Goal: Task Accomplishment & Management: Use online tool/utility

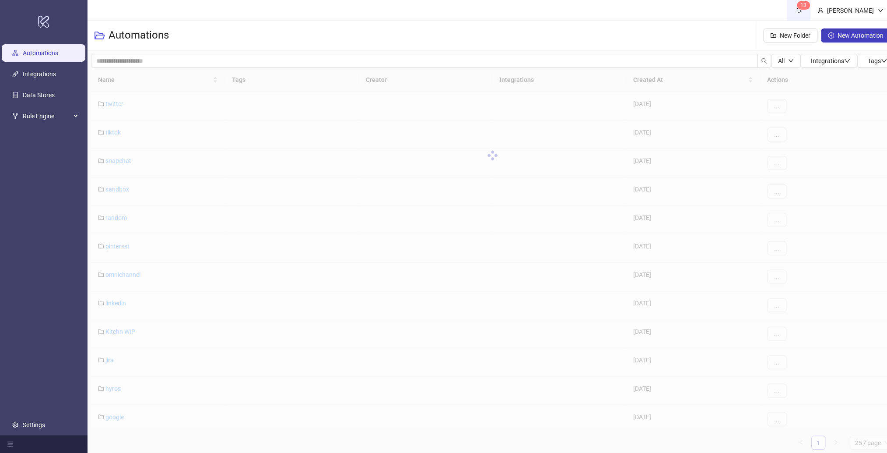
click at [809, 6] on sup "1 3" at bounding box center [803, 5] width 13 height 9
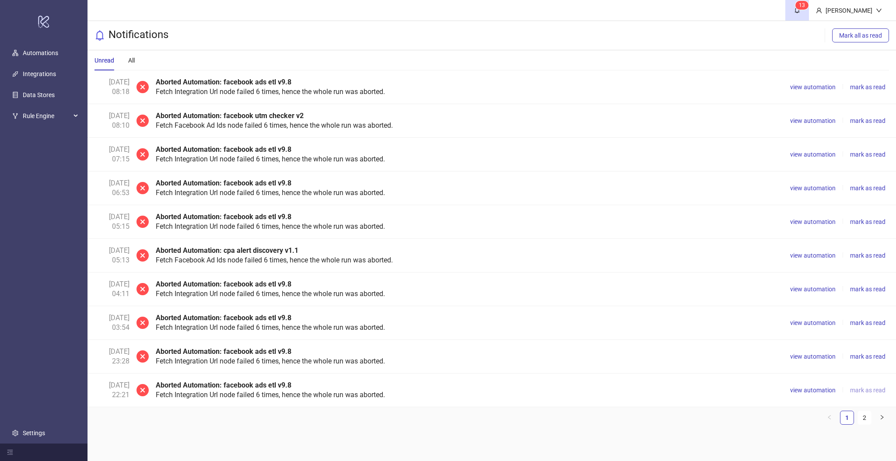
click at [863, 389] on span "mark as read" at bounding box center [867, 390] width 35 height 7
click at [866, 357] on span "mark as read" at bounding box center [867, 356] width 35 height 7
click at [865, 326] on span "mark as read" at bounding box center [867, 323] width 35 height 7
click at [867, 352] on button "mark as read" at bounding box center [868, 356] width 42 height 11
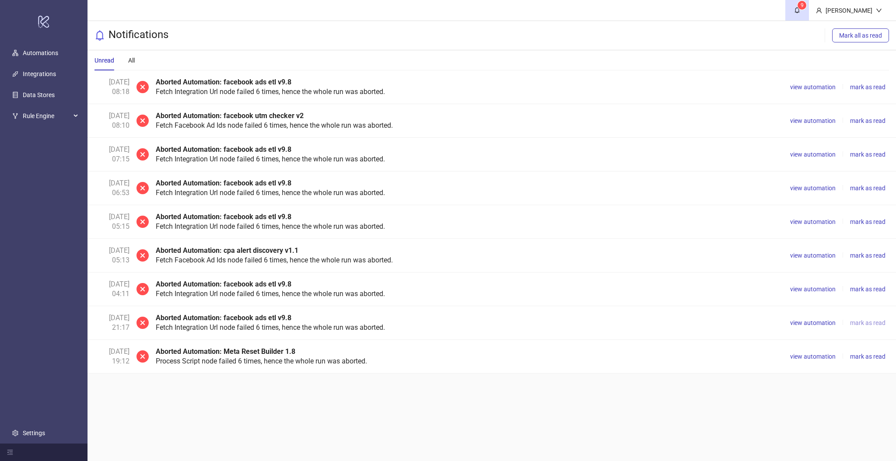
click at [864, 321] on span "mark as read" at bounding box center [867, 323] width 35 height 7
click at [863, 289] on span "mark as read" at bounding box center [867, 289] width 35 height 7
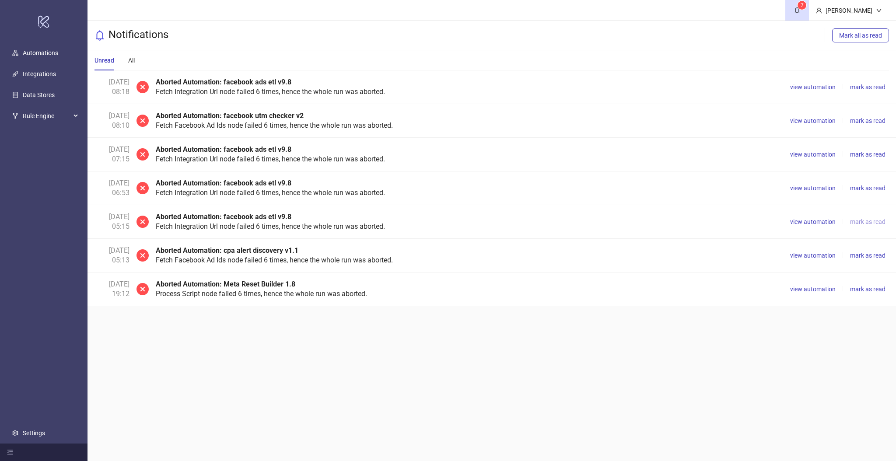
click at [863, 222] on span "mark as read" at bounding box center [867, 221] width 35 height 7
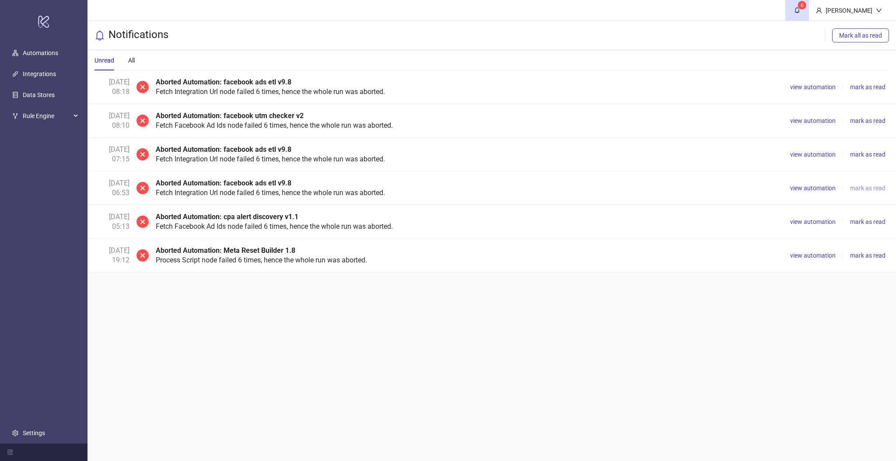
click at [864, 191] on span "mark as read" at bounding box center [867, 188] width 35 height 7
click at [859, 155] on span "mark as read" at bounding box center [867, 154] width 35 height 7
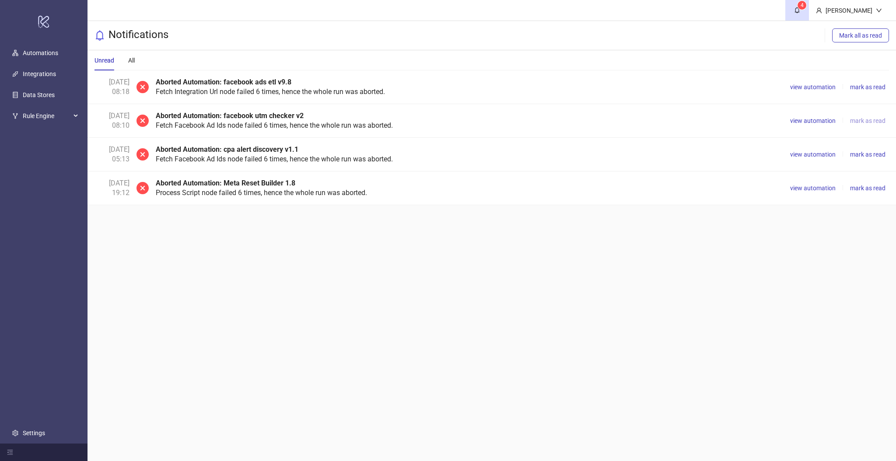
click at [862, 120] on span "mark as read" at bounding box center [867, 120] width 35 height 7
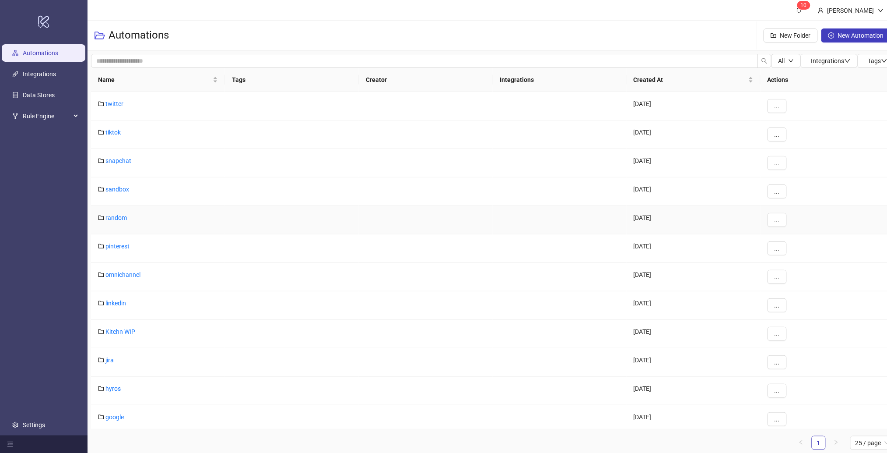
click at [117, 213] on div "random" at bounding box center [158, 220] width 134 height 28
click at [117, 214] on link "random" at bounding box center [115, 217] width 21 height 7
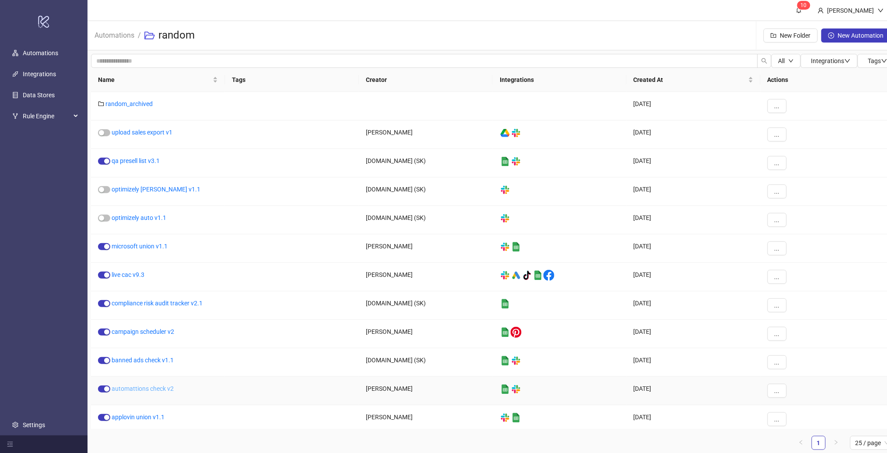
click at [141, 388] on link "automattions check v2" at bounding box center [143, 388] width 62 height 7
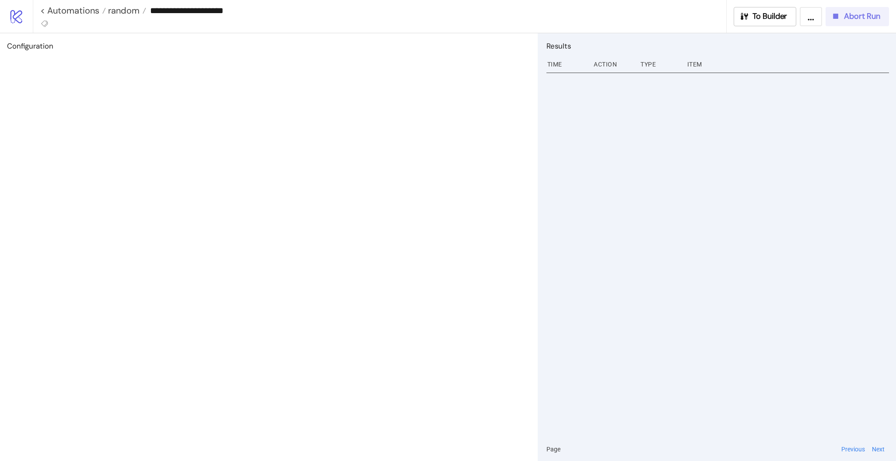
click at [842, 21] on div "Abort Run" at bounding box center [855, 16] width 49 height 10
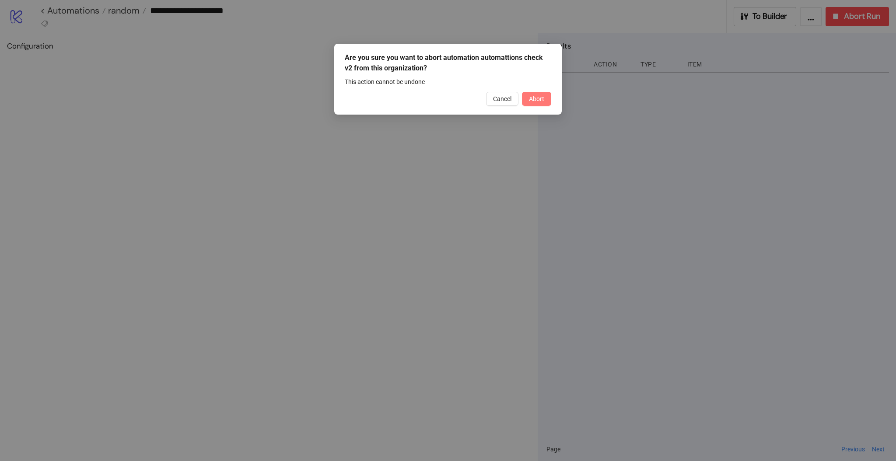
click at [530, 104] on button "Abort" at bounding box center [536, 99] width 29 height 14
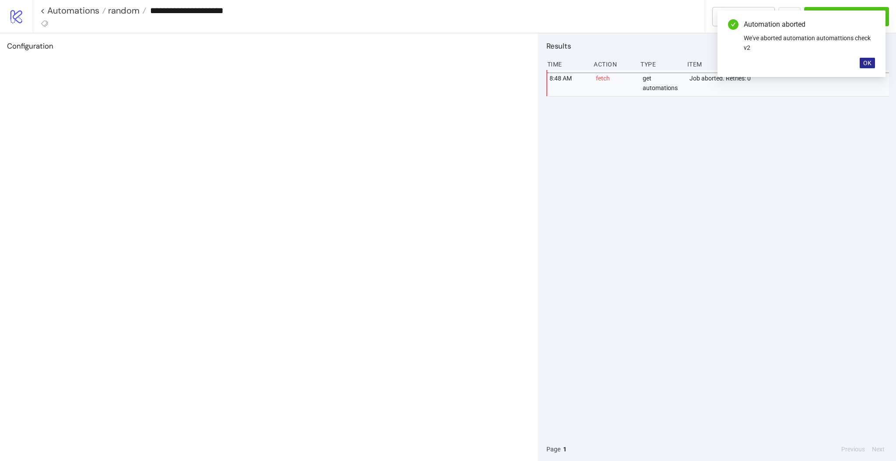
click at [867, 64] on span "OK" at bounding box center [868, 63] width 8 height 7
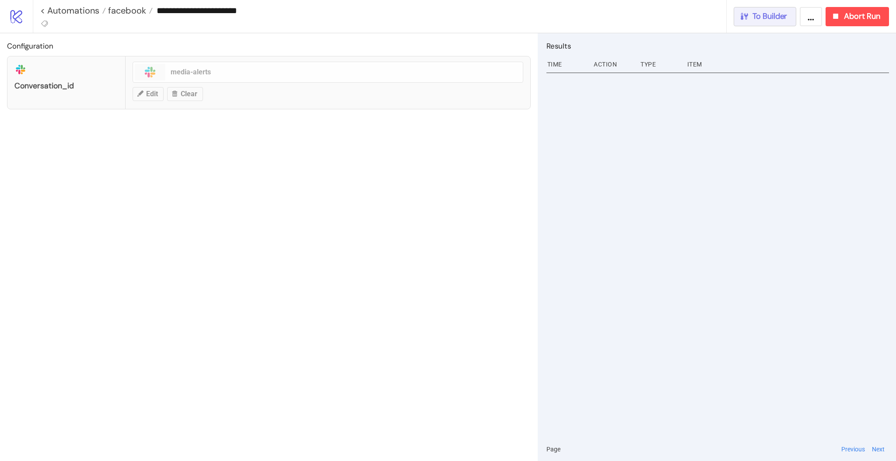
click at [749, 14] on icon "button" at bounding box center [745, 16] width 10 height 10
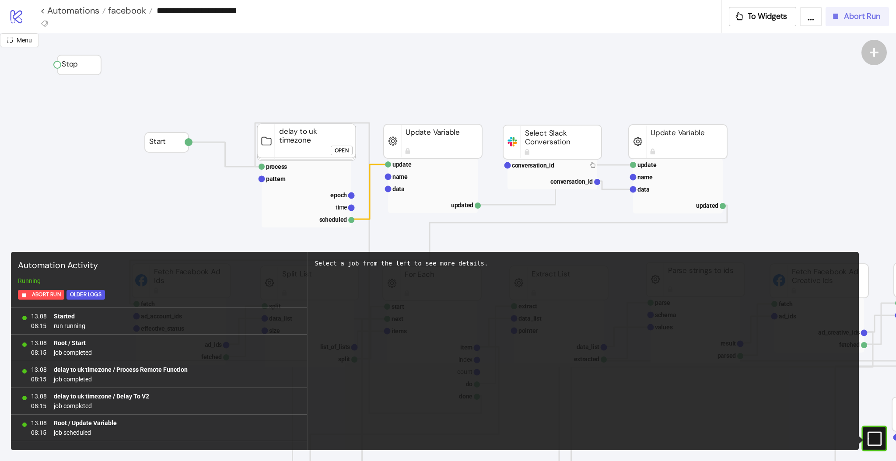
click at [853, 23] on button "Abort Run" at bounding box center [857, 16] width 63 height 19
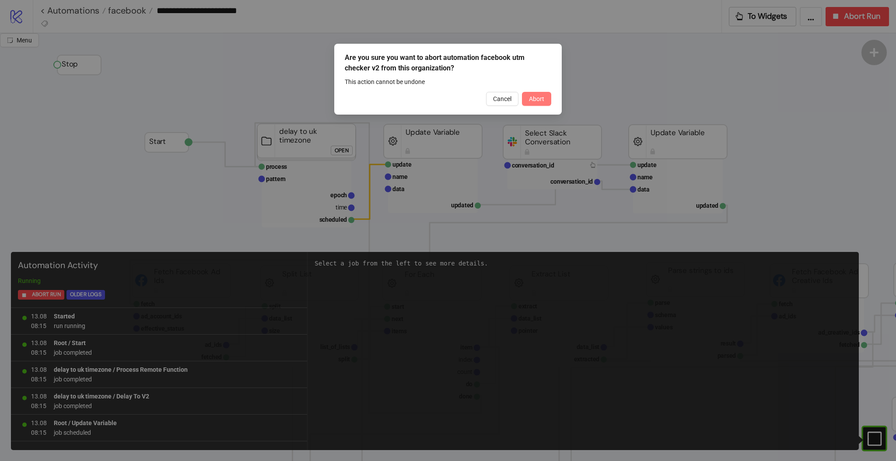
click at [541, 97] on span "Abort" at bounding box center [536, 98] width 15 height 7
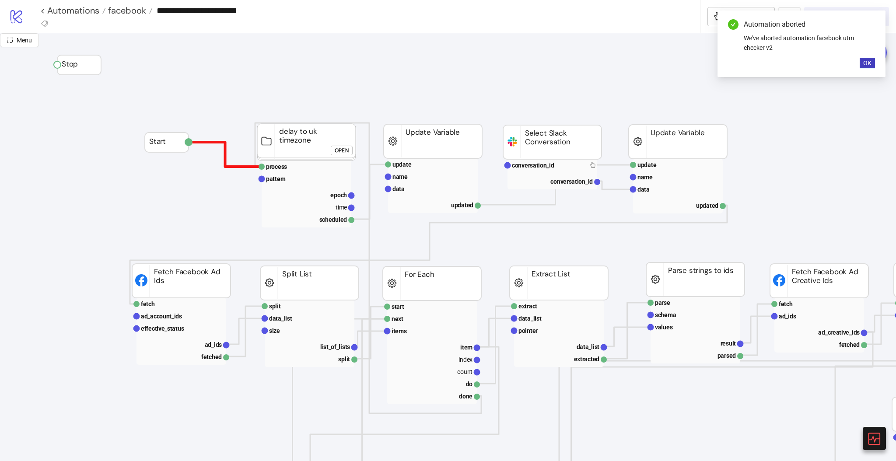
click at [225, 164] on polyline at bounding box center [225, 154] width 73 height 25
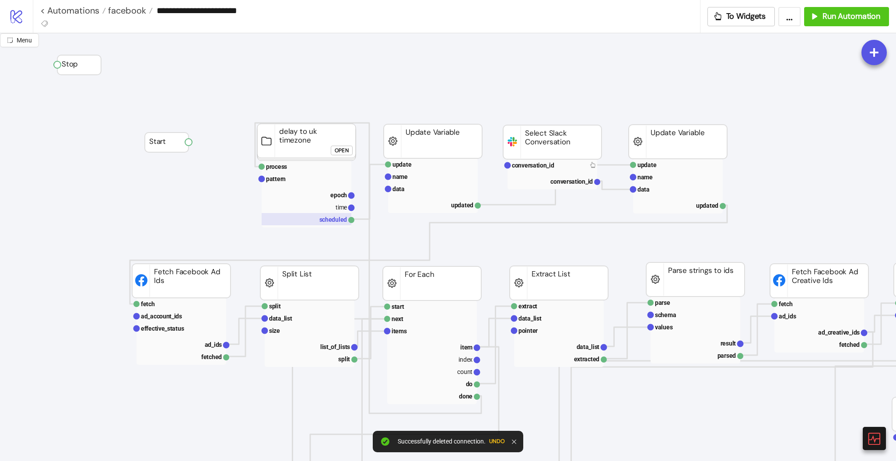
click at [316, 221] on rect at bounding box center [307, 219] width 90 height 12
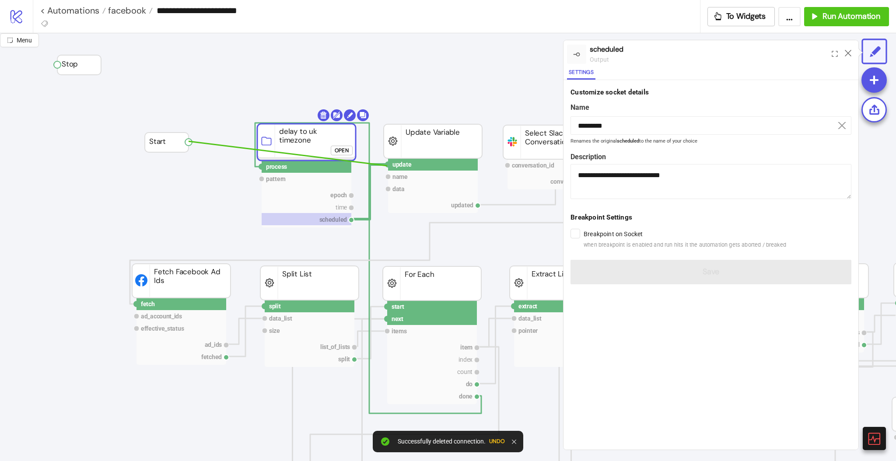
drag, startPoint x: 188, startPoint y: 142, endPoint x: 387, endPoint y: 166, distance: 200.5
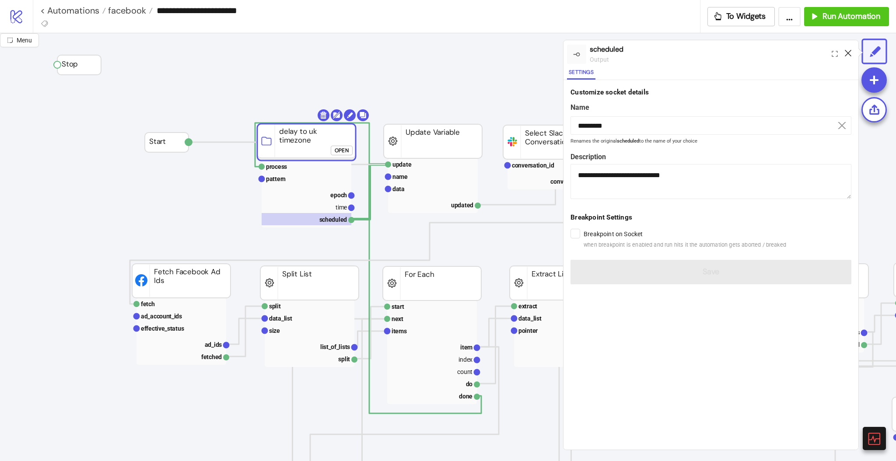
click at [847, 51] on icon at bounding box center [848, 53] width 7 height 7
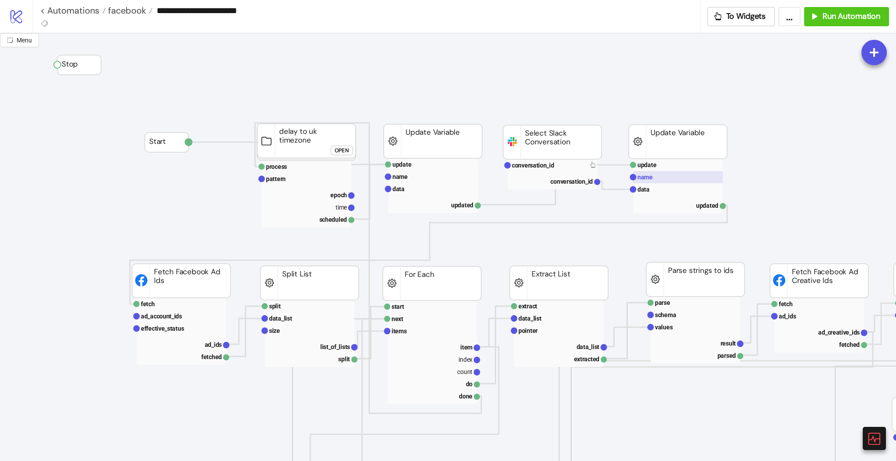
click at [653, 177] on rect at bounding box center [678, 177] width 90 height 12
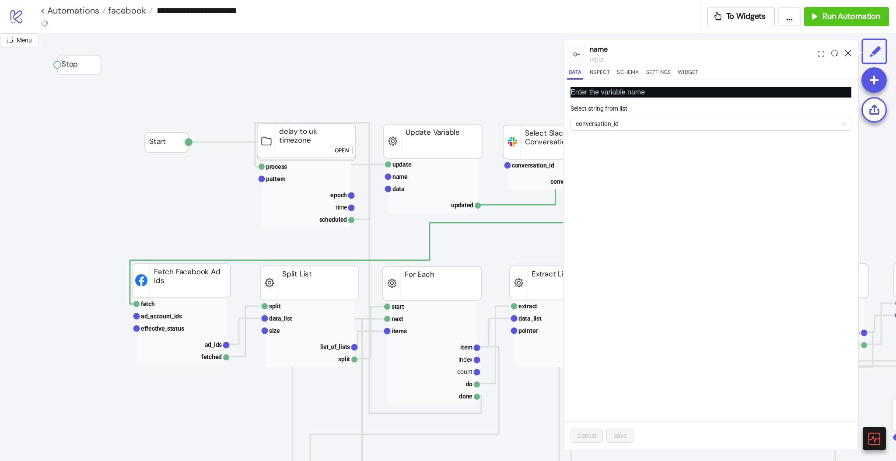
click at [847, 53] on icon at bounding box center [848, 53] width 7 height 7
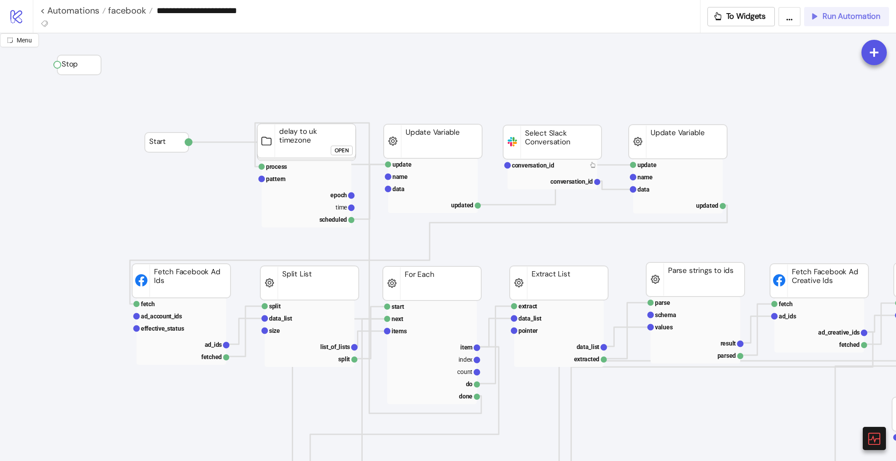
click at [843, 21] on button "Run Automation" at bounding box center [846, 16] width 85 height 19
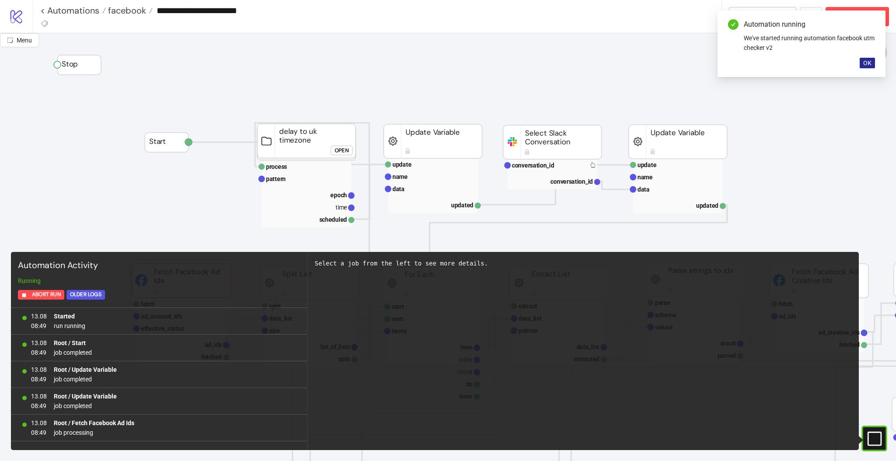
click at [864, 59] on button "OK" at bounding box center [867, 63] width 15 height 11
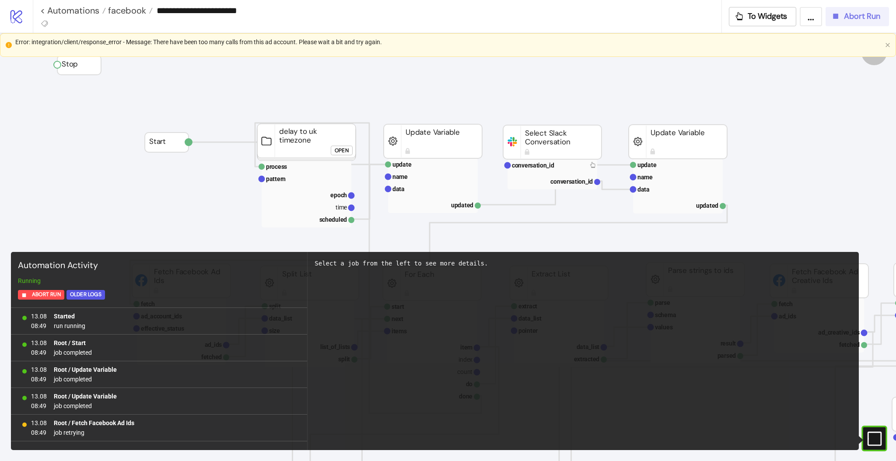
click at [852, 19] on span "Abort Run" at bounding box center [862, 16] width 36 height 10
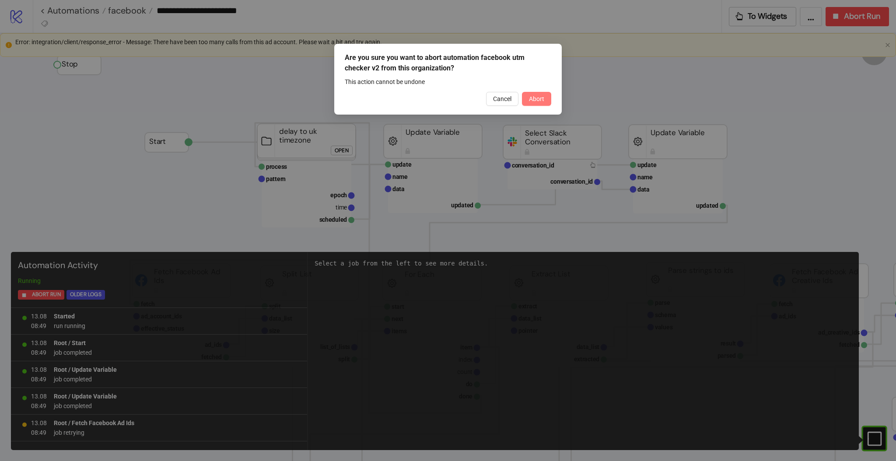
click at [539, 98] on span "Abort" at bounding box center [536, 98] width 15 height 7
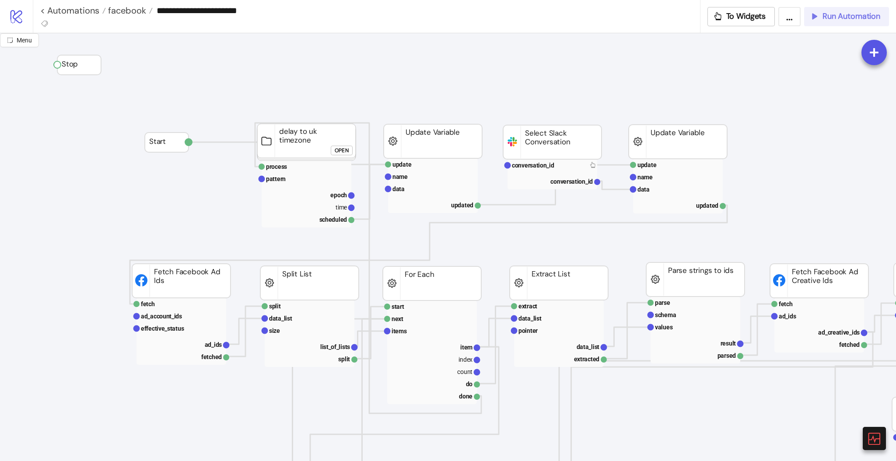
click at [871, 434] on icon at bounding box center [874, 438] width 15 height 15
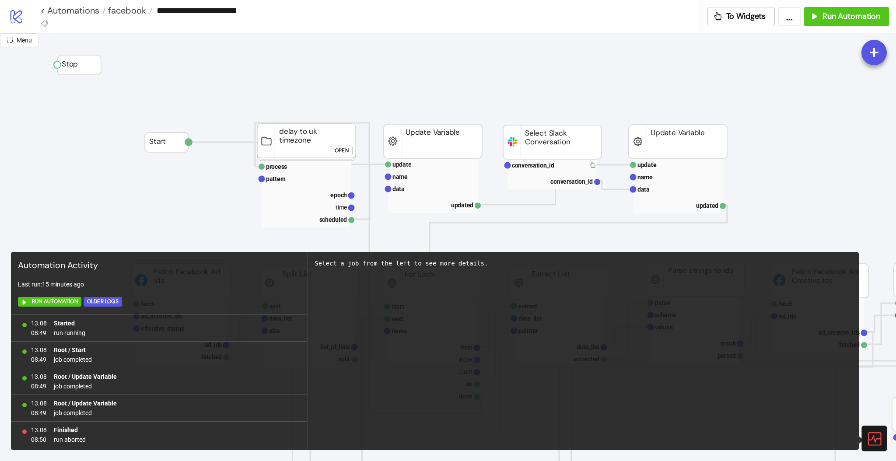
scroll to position [25, 0]
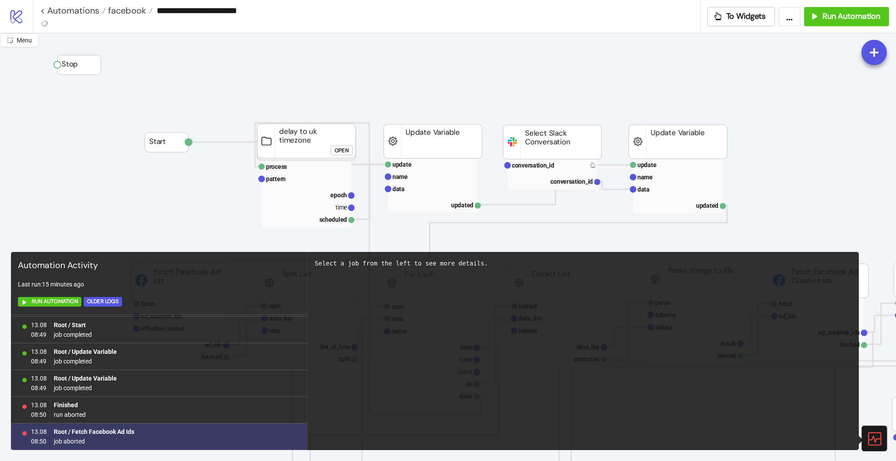
click at [115, 429] on b "Root / Fetch Facebook Ad Ids" at bounding box center [94, 431] width 81 height 7
click at [92, 432] on b "Root / Fetch Facebook Ad Ids" at bounding box center [94, 431] width 81 height 7
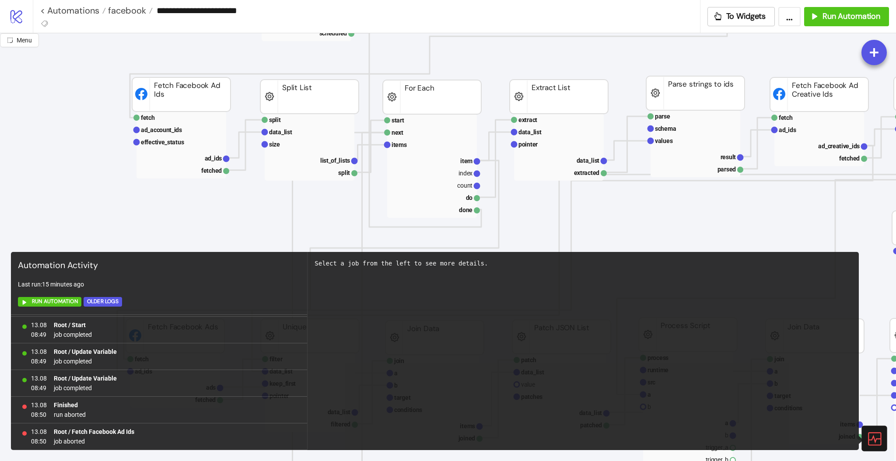
scroll to position [185, 0]
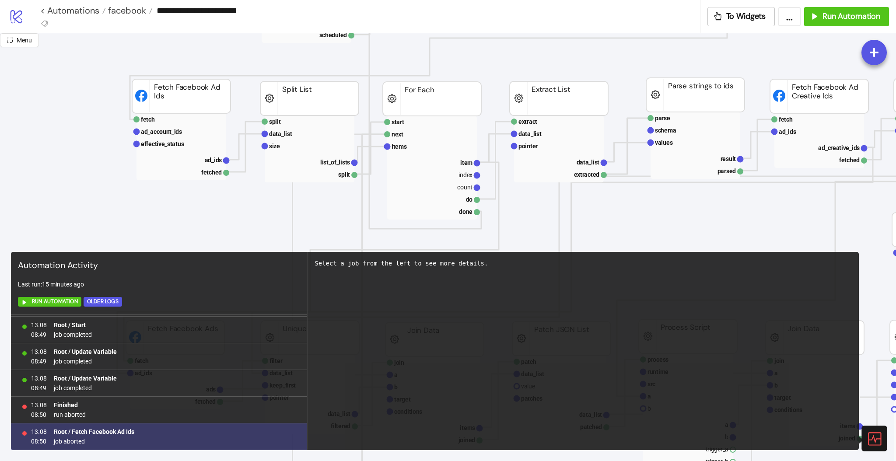
click at [77, 442] on span "job aborted" at bounding box center [94, 442] width 81 height 10
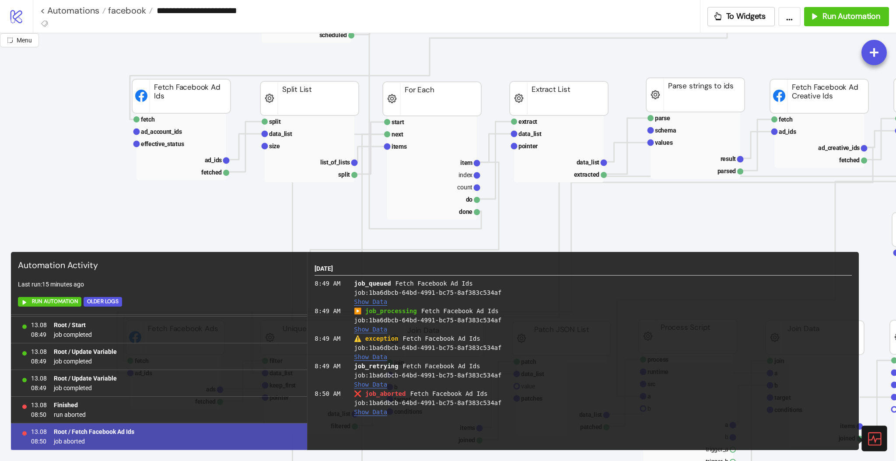
click at [362, 359] on button "Show Data" at bounding box center [370, 357] width 33 height 7
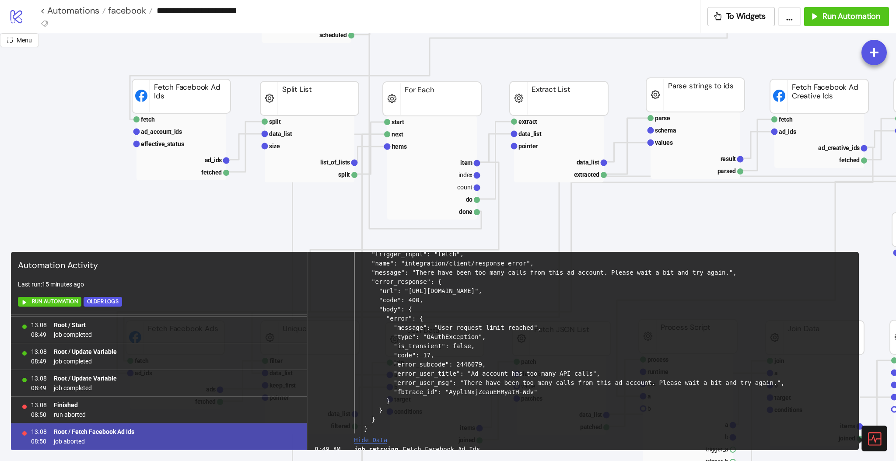
scroll to position [142, 0]
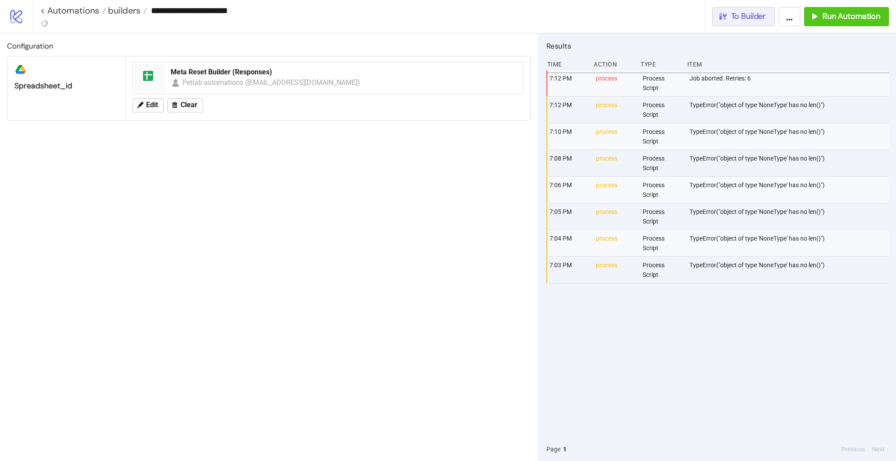
click at [741, 21] on button "To Builder" at bounding box center [744, 16] width 63 height 19
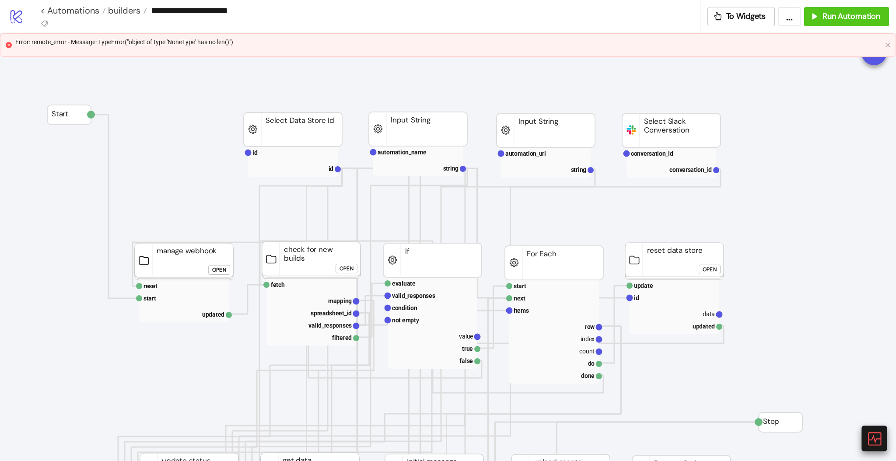
click at [874, 435] on icon at bounding box center [874, 438] width 15 height 15
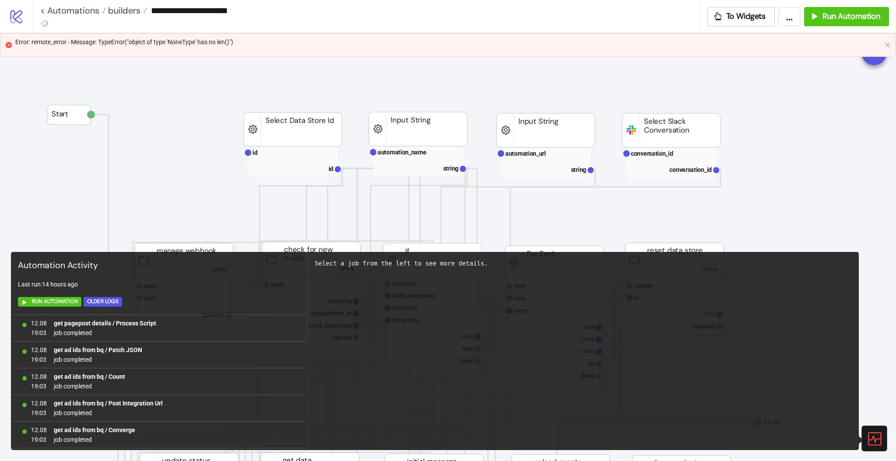
scroll to position [385, 0]
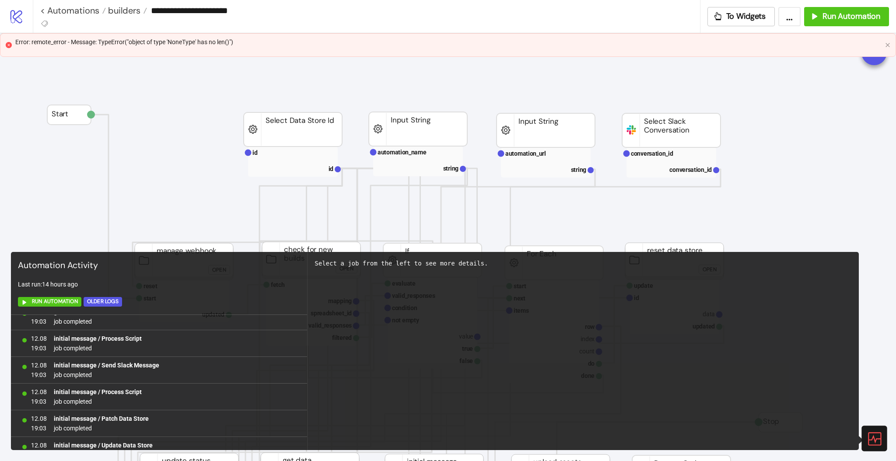
click at [878, 431] on icon at bounding box center [874, 438] width 15 height 15
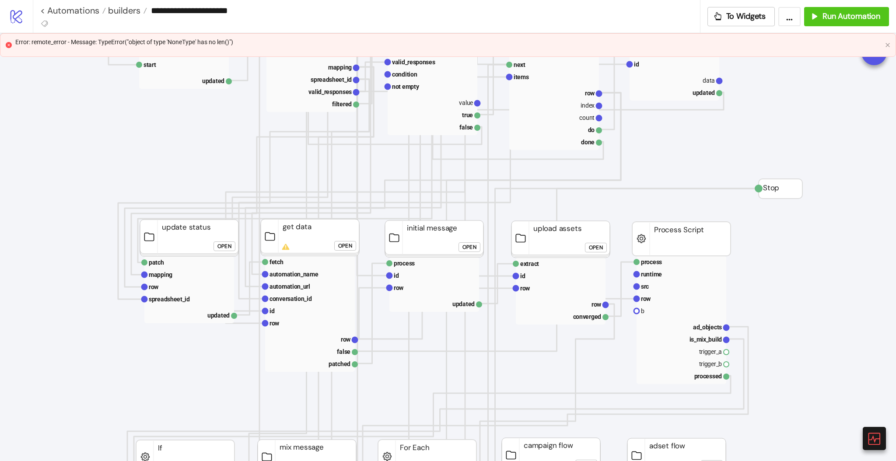
scroll to position [235, 0]
click at [868, 433] on icon at bounding box center [874, 438] width 13 height 13
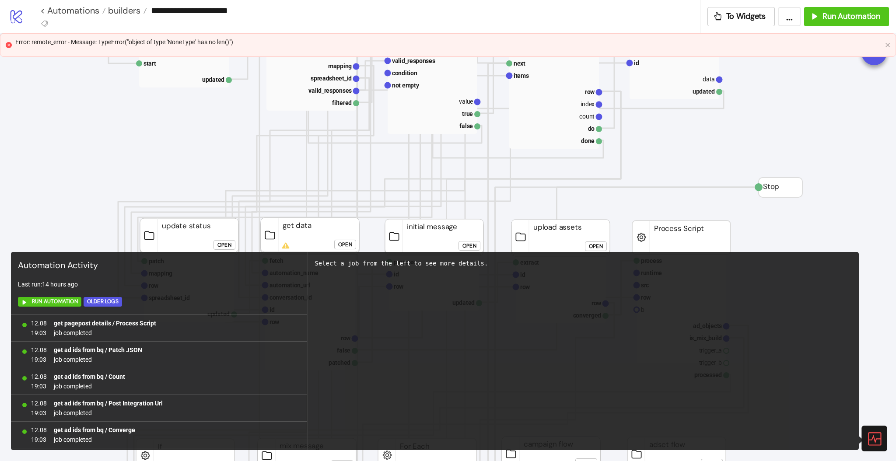
scroll to position [559, 0]
click at [876, 429] on div at bounding box center [874, 438] width 25 height 25
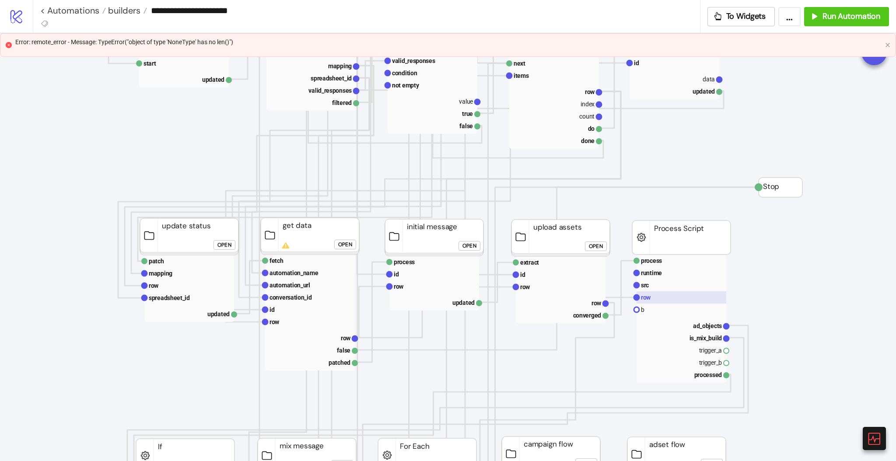
click at [674, 300] on rect at bounding box center [682, 297] width 90 height 12
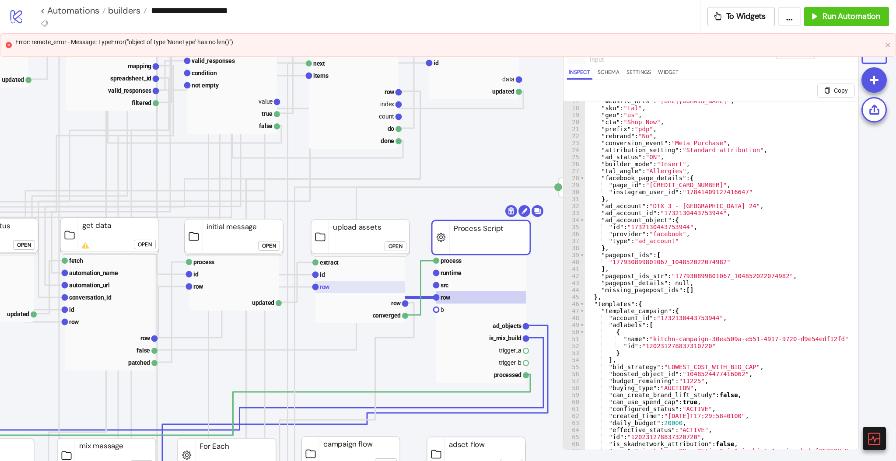
scroll to position [235, 220]
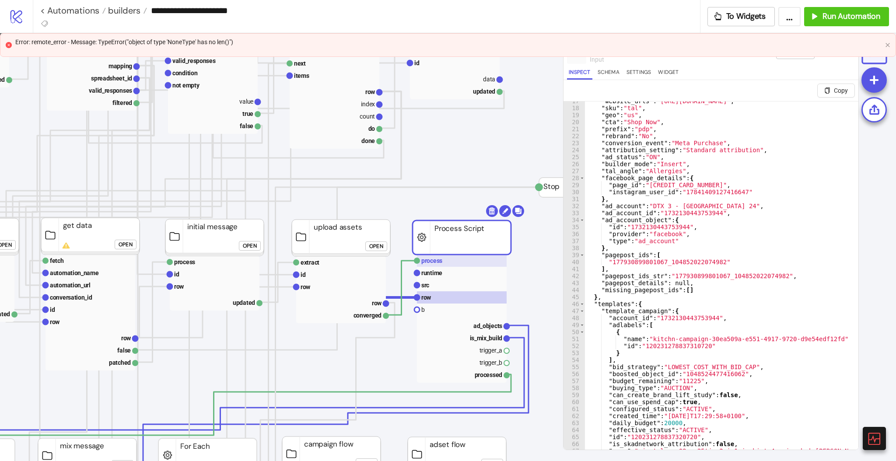
click at [435, 260] on text "process" at bounding box center [431, 260] width 21 height 7
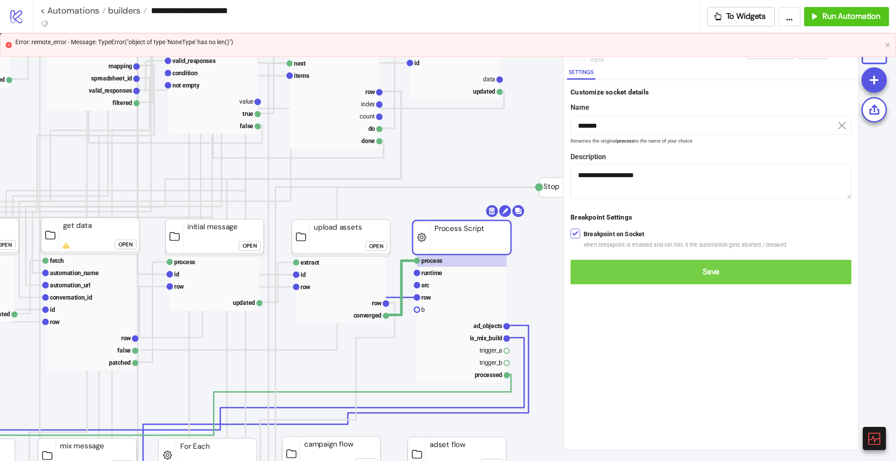
click at [591, 265] on button "Save" at bounding box center [711, 272] width 281 height 25
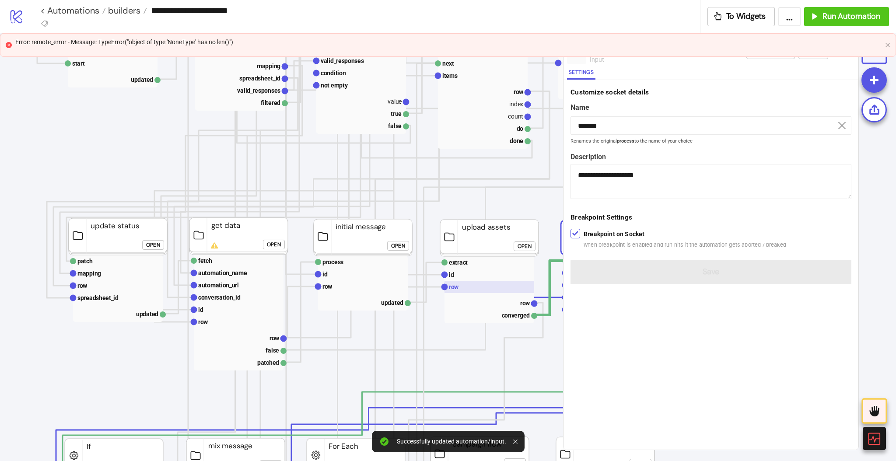
scroll to position [235, 68]
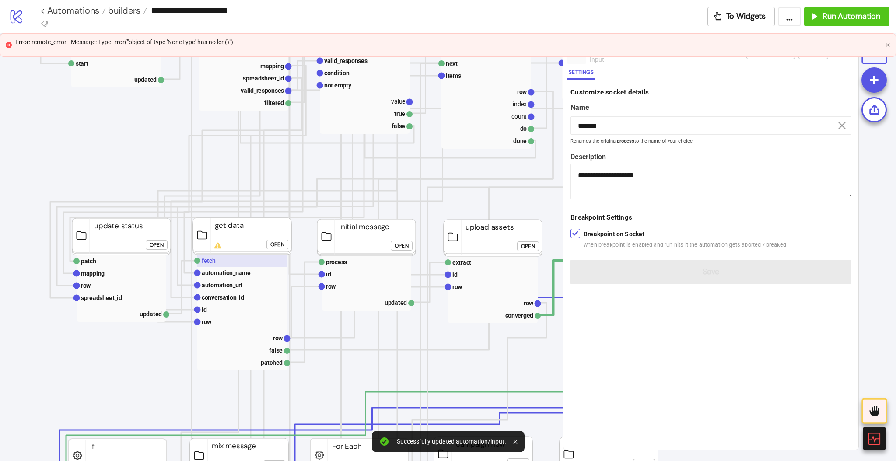
click at [225, 259] on rect at bounding box center [242, 261] width 90 height 12
type input "*****"
type textarea "**********"
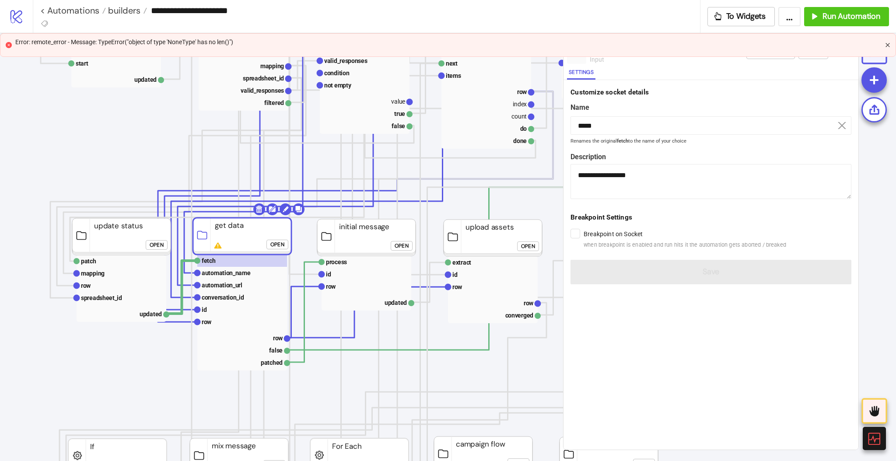
click at [886, 45] on icon "close" at bounding box center [887, 44] width 5 height 5
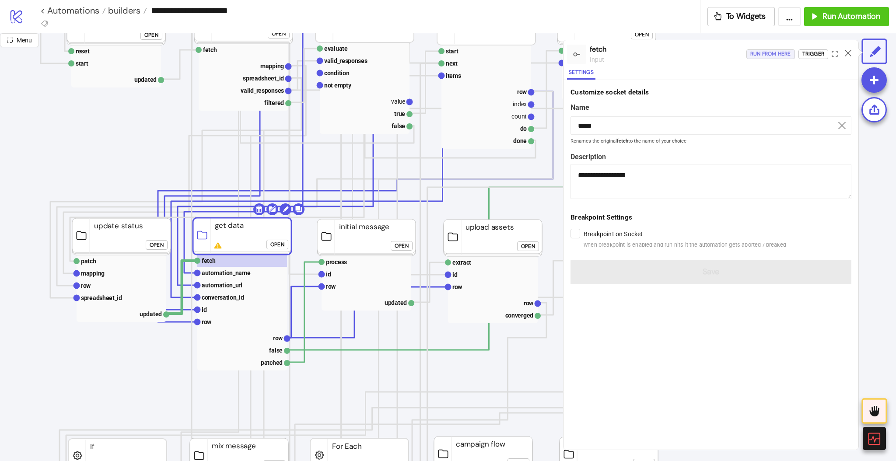
click at [766, 59] on div "Run from here" at bounding box center [771, 54] width 41 height 10
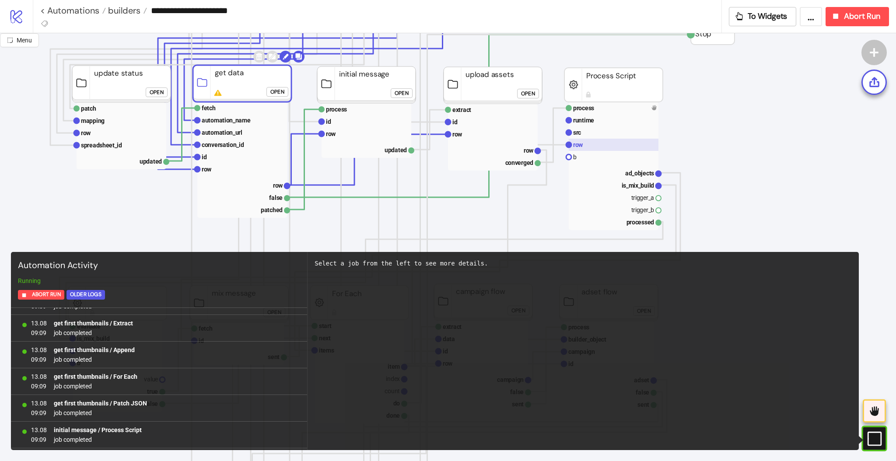
scroll to position [1782, 0]
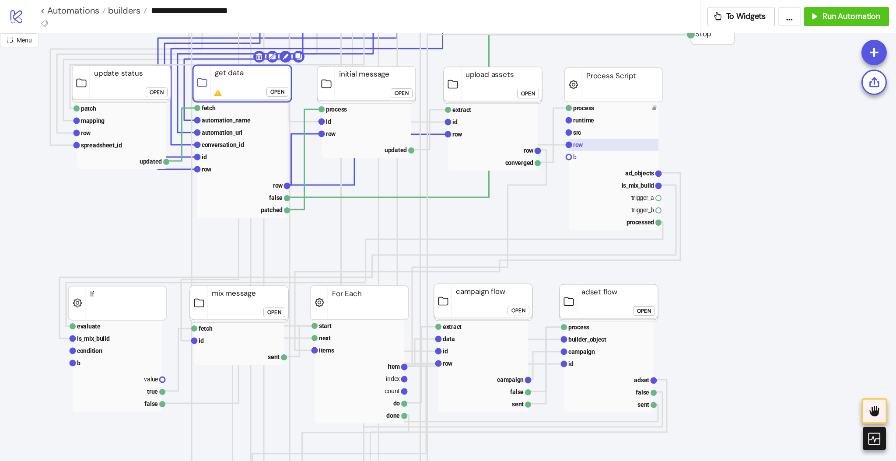
click at [586, 141] on rect at bounding box center [614, 145] width 90 height 12
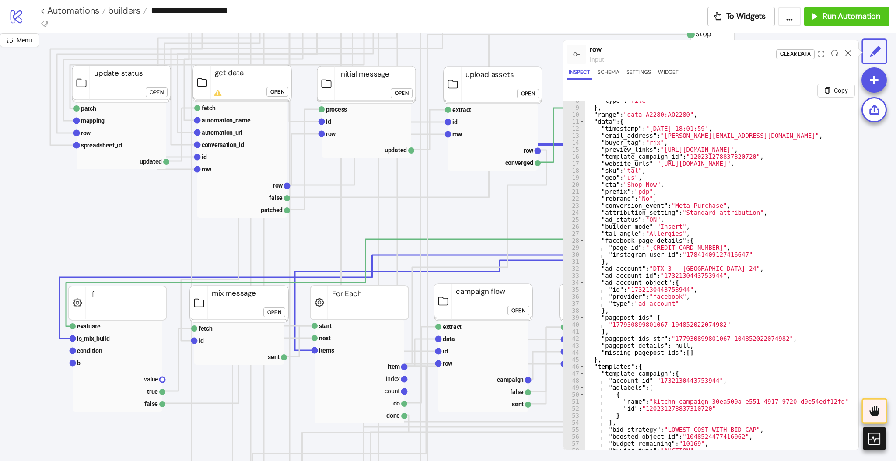
scroll to position [0, 0]
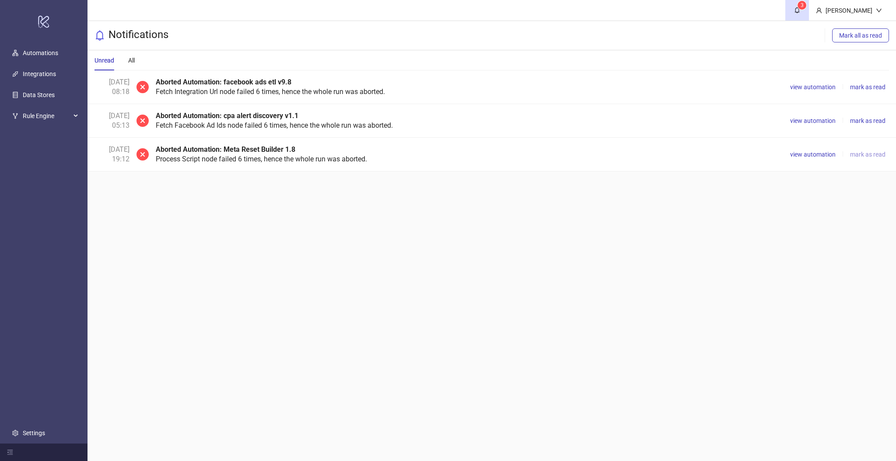
click at [871, 154] on span "mark as read" at bounding box center [867, 154] width 35 height 7
